Goal: Complete application form

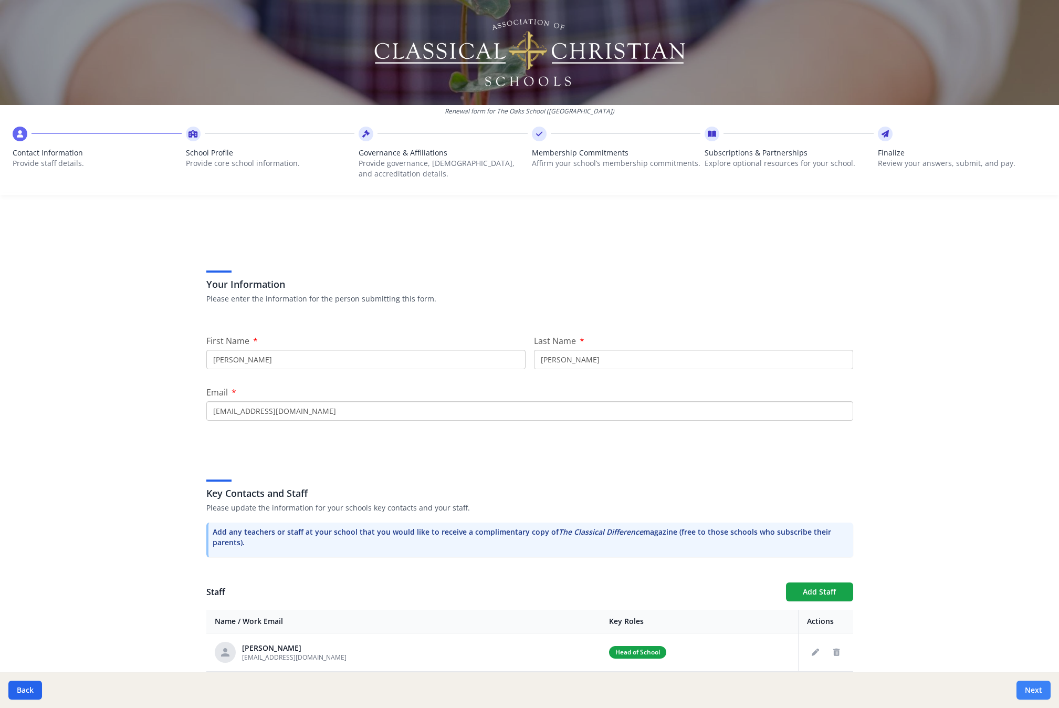
click at [1030, 693] on button "Next" at bounding box center [1033, 689] width 34 height 19
type input "[PHONE_NUMBER]"
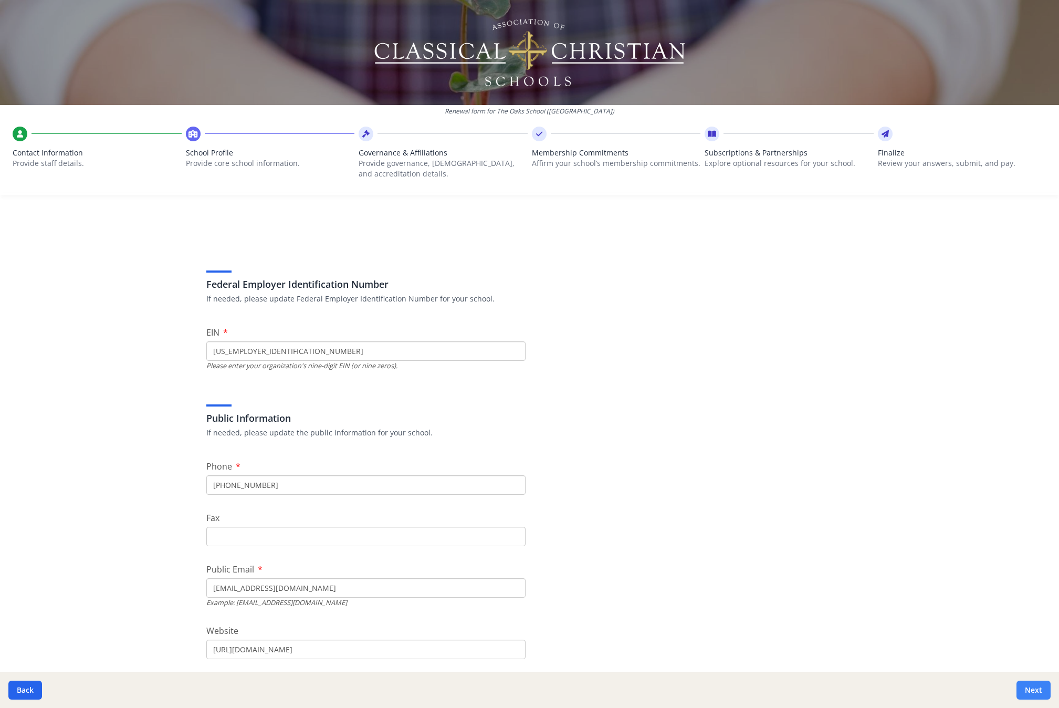
click at [1030, 693] on button "Next" at bounding box center [1033, 689] width 34 height 19
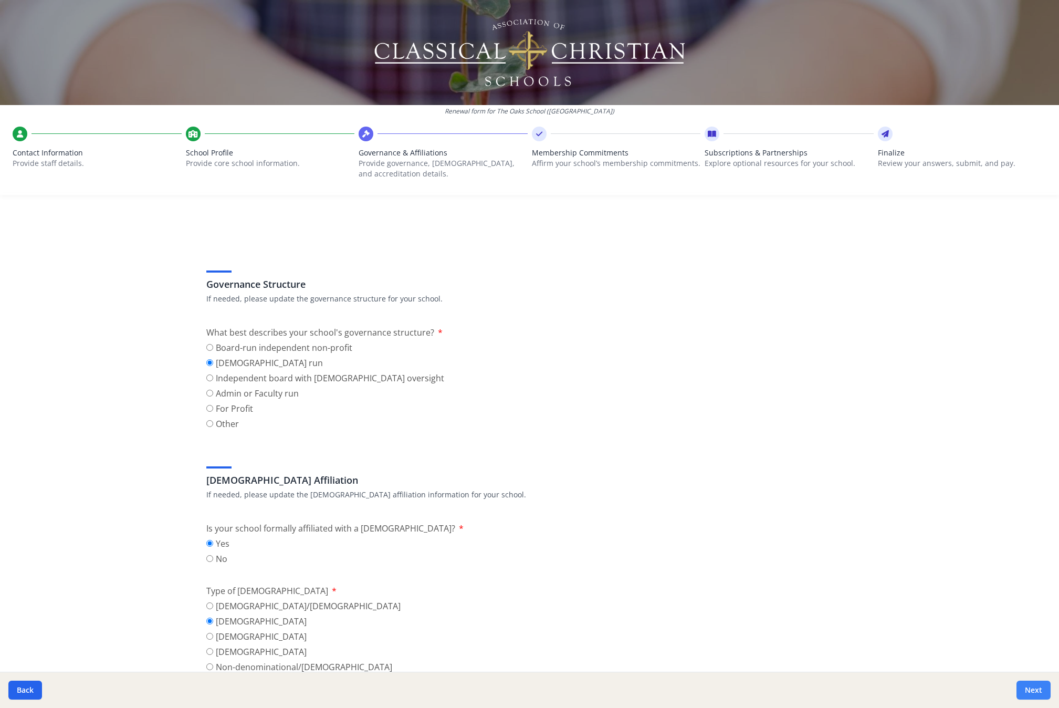
click at [1030, 693] on button "Next" at bounding box center [1033, 689] width 34 height 19
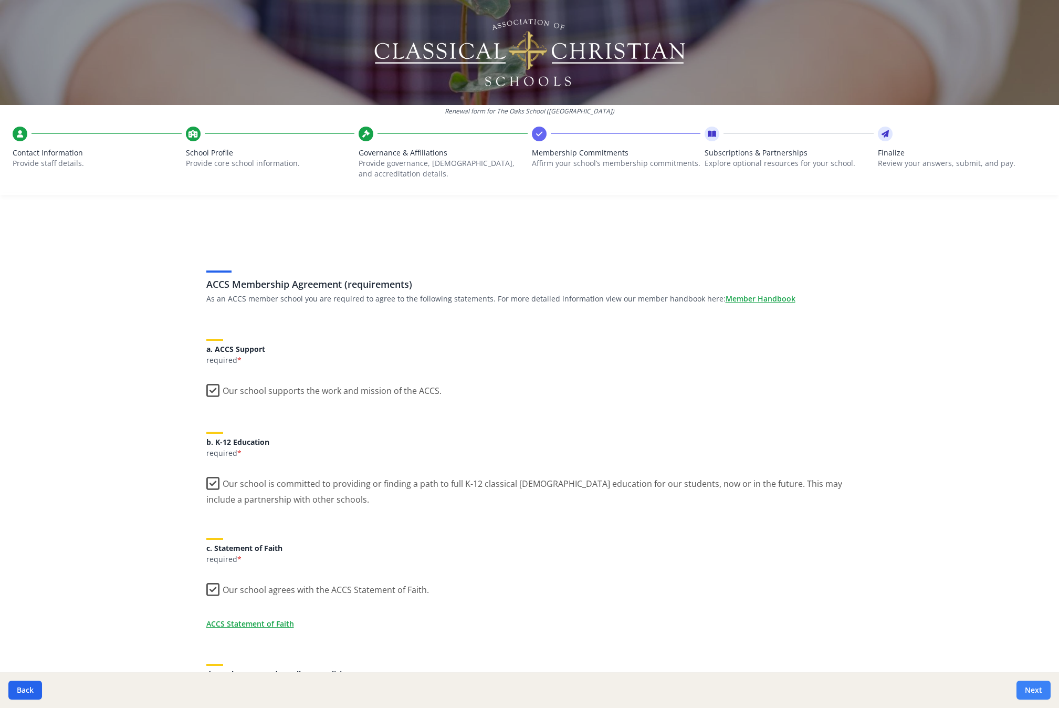
click at [1030, 693] on button "Next" at bounding box center [1033, 689] width 34 height 19
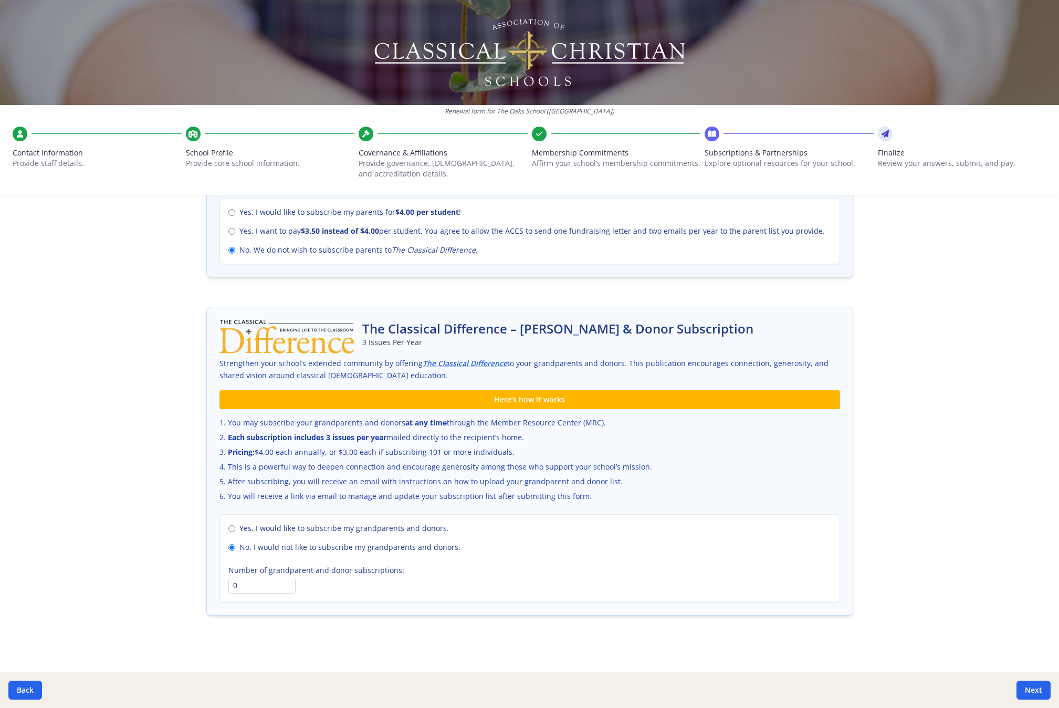
scroll to position [313, 0]
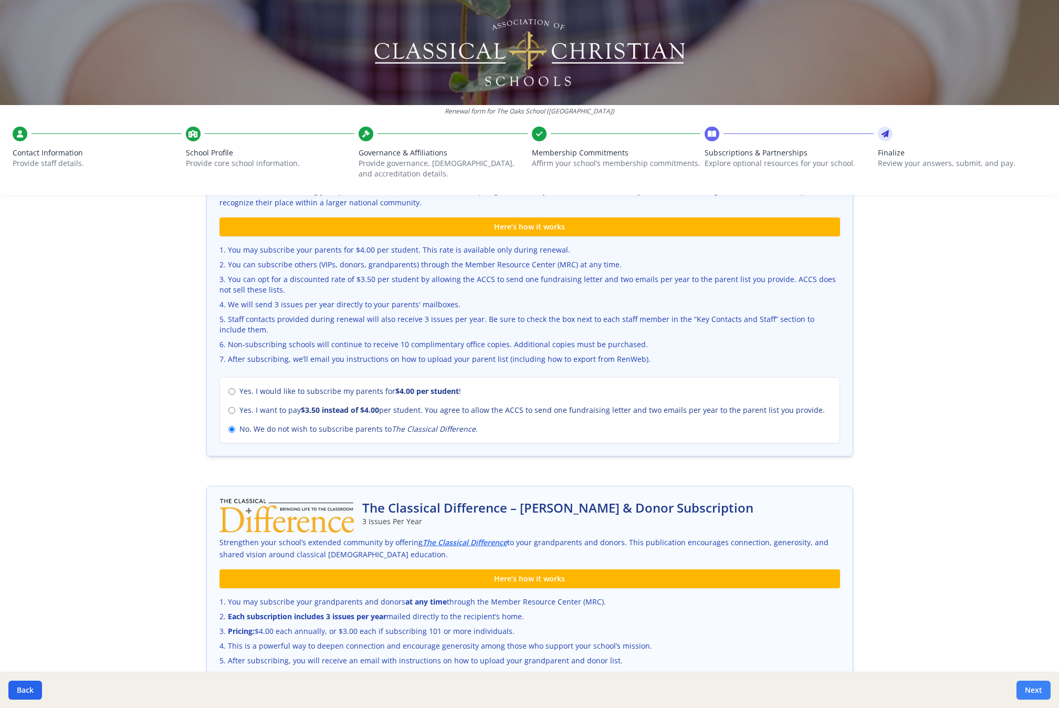
click at [1025, 687] on button "Next" at bounding box center [1033, 689] width 34 height 19
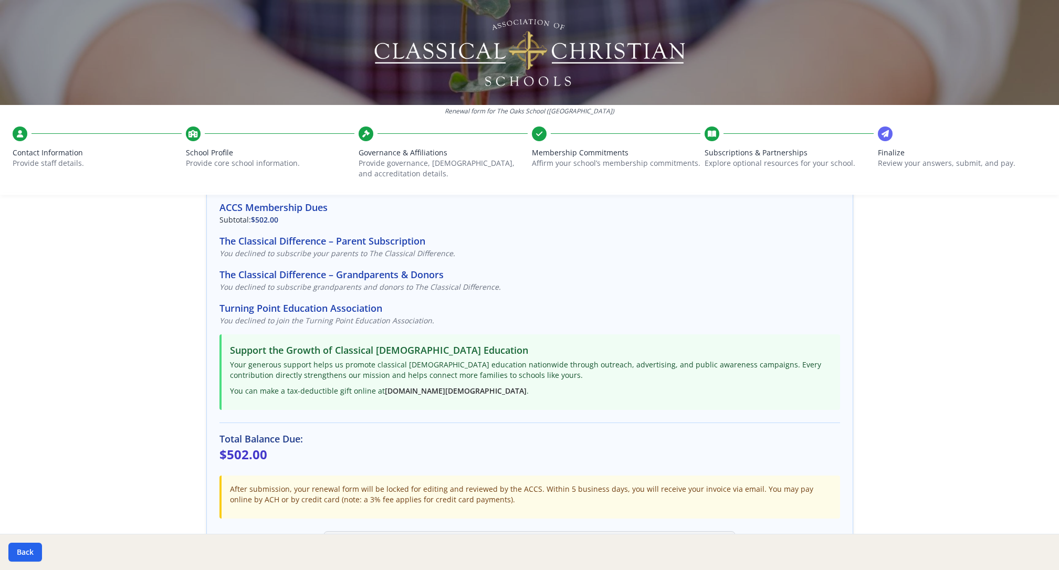
scroll to position [183, 0]
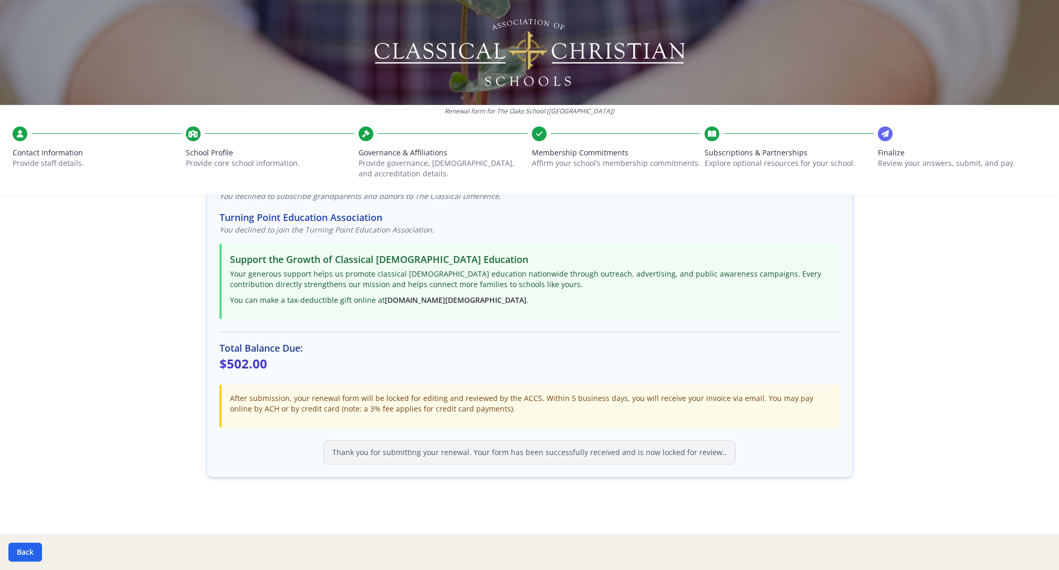
click at [725, 160] on p "Explore optional resources for your school." at bounding box center [788, 163] width 169 height 10
click at [607, 154] on span "Membership Commitments" at bounding box center [616, 152] width 169 height 10
click at [452, 143] on div "Governance & Affiliations Provide governance, [DEMOGRAPHIC_DATA], and accredita…" at bounding box center [442, 160] width 169 height 68
click at [246, 142] on div "School Profile Provide core school information." at bounding box center [270, 155] width 169 height 58
click at [78, 151] on span "Contact Information" at bounding box center [97, 152] width 169 height 10
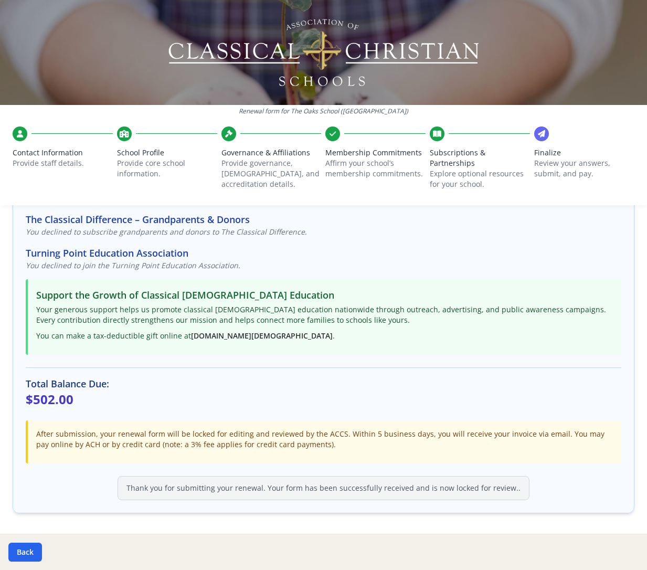
scroll to position [193, 0]
